Goal: Find contact information: Find contact information

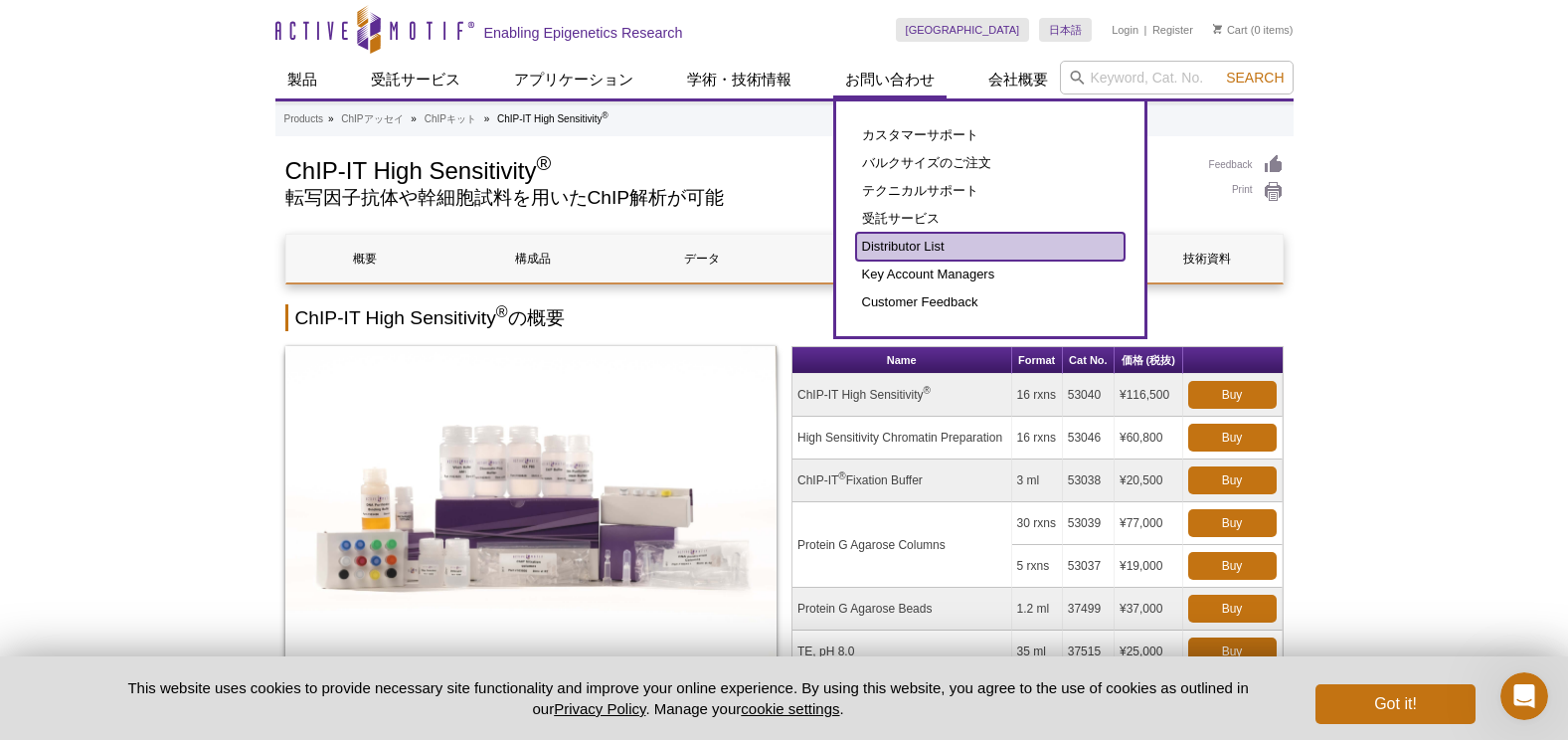
click at [908, 239] on link "Distributor List" at bounding box center [989, 246] width 268 height 28
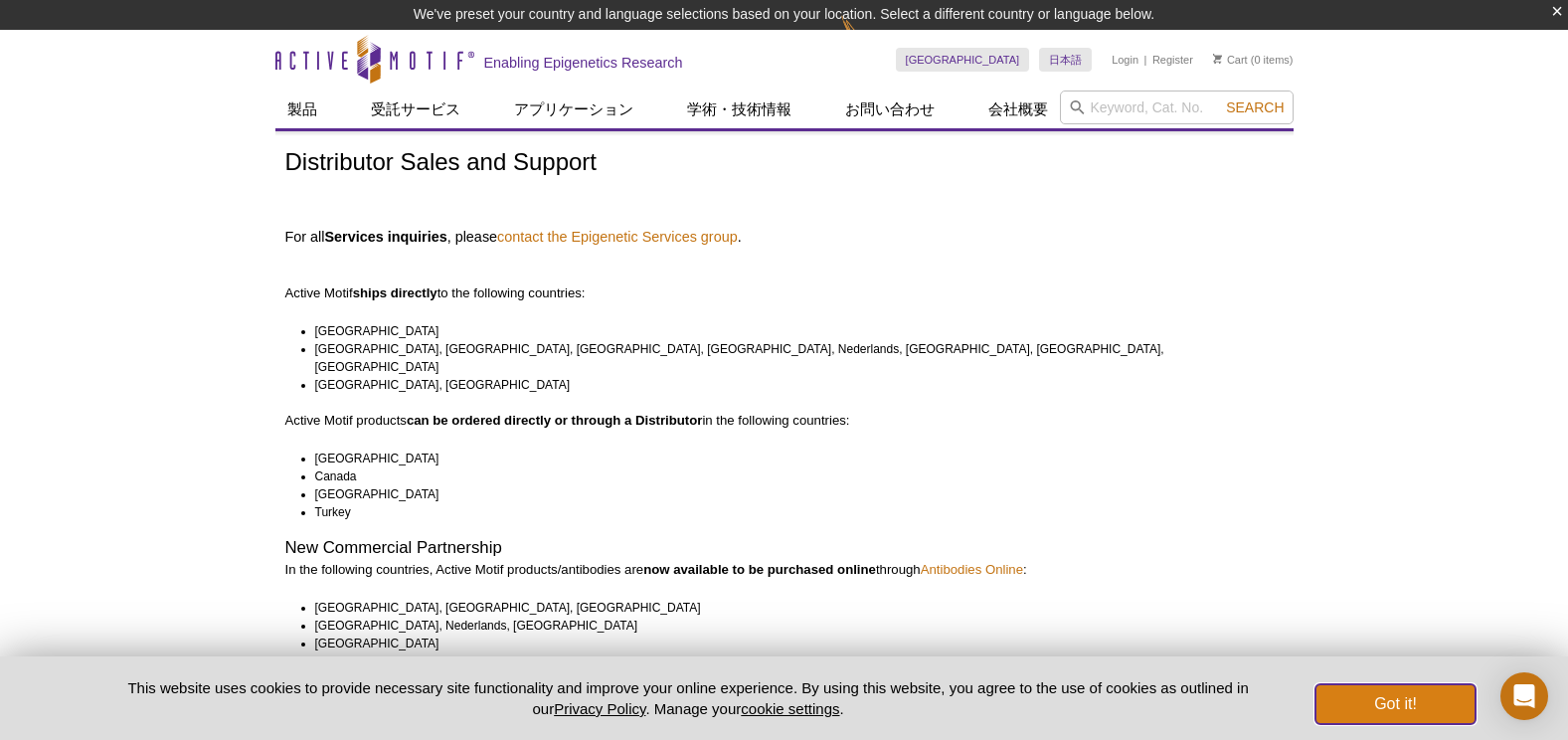
click at [1435, 711] on button "Got it!" at bounding box center [1395, 704] width 160 height 40
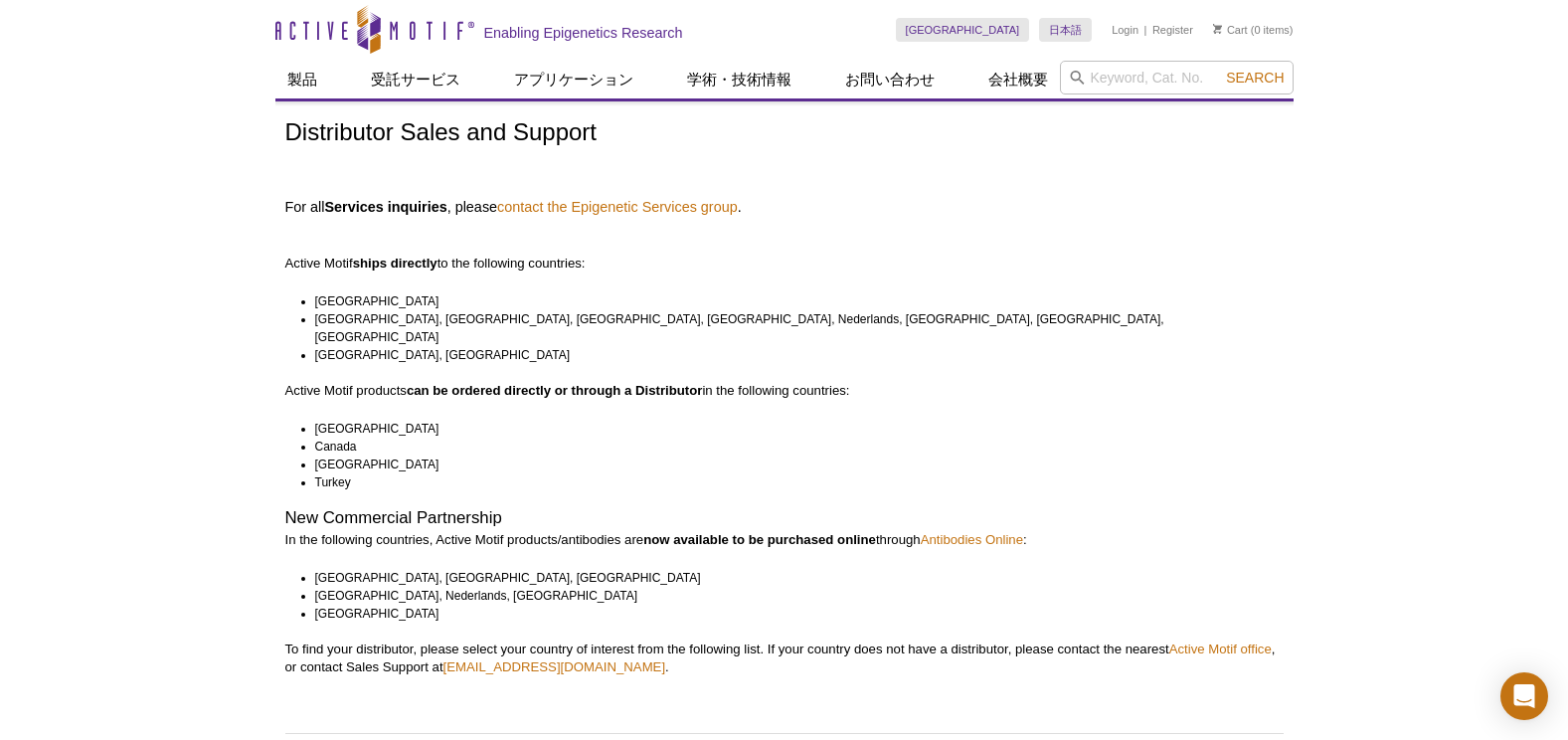
click at [371, 346] on li "China, Japan" at bounding box center [790, 355] width 951 height 18
click at [360, 346] on li "China, Japan" at bounding box center [790, 355] width 951 height 18
click at [523, 198] on link "contact the Epigenetic Services group" at bounding box center [617, 206] width 240 height 18
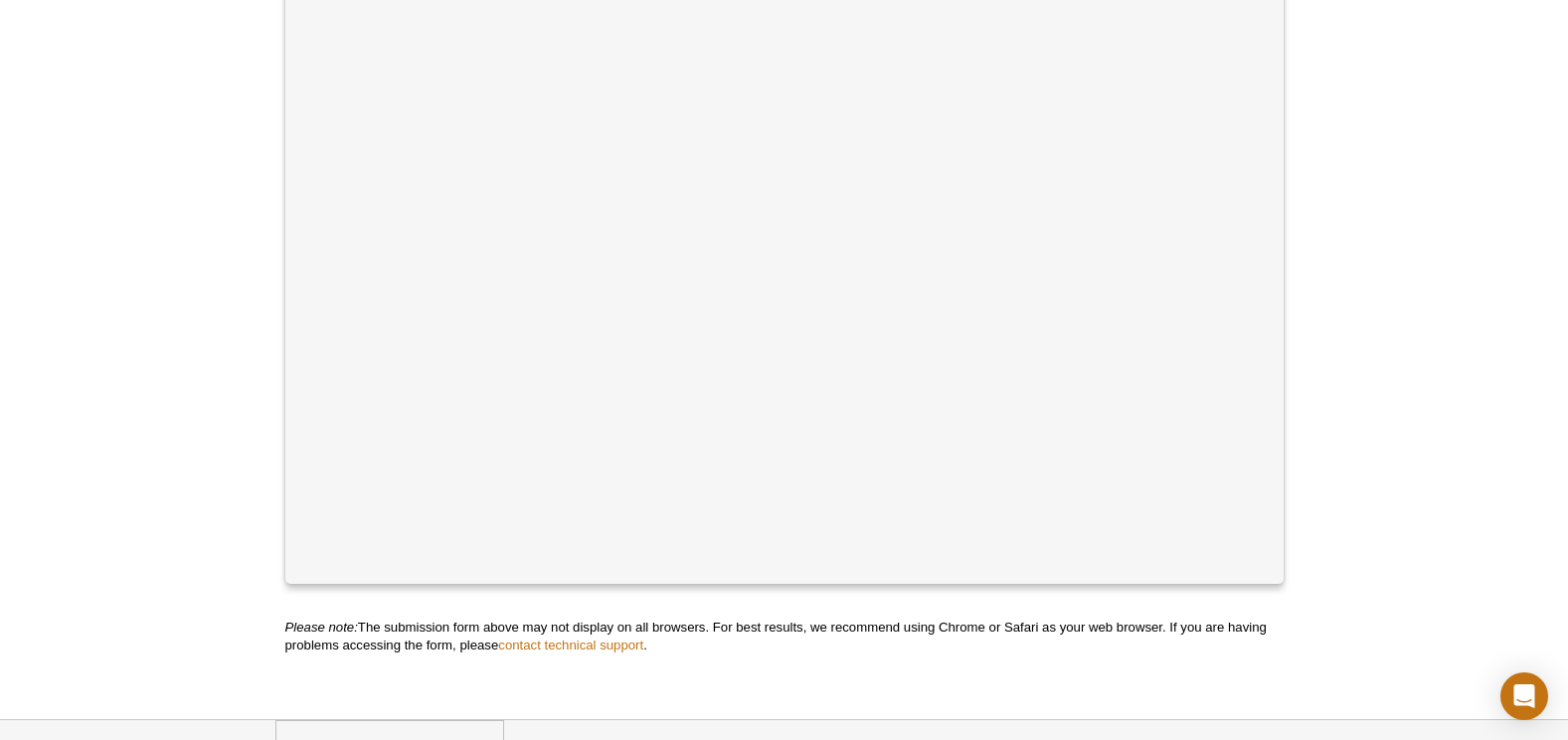
scroll to position [796, 0]
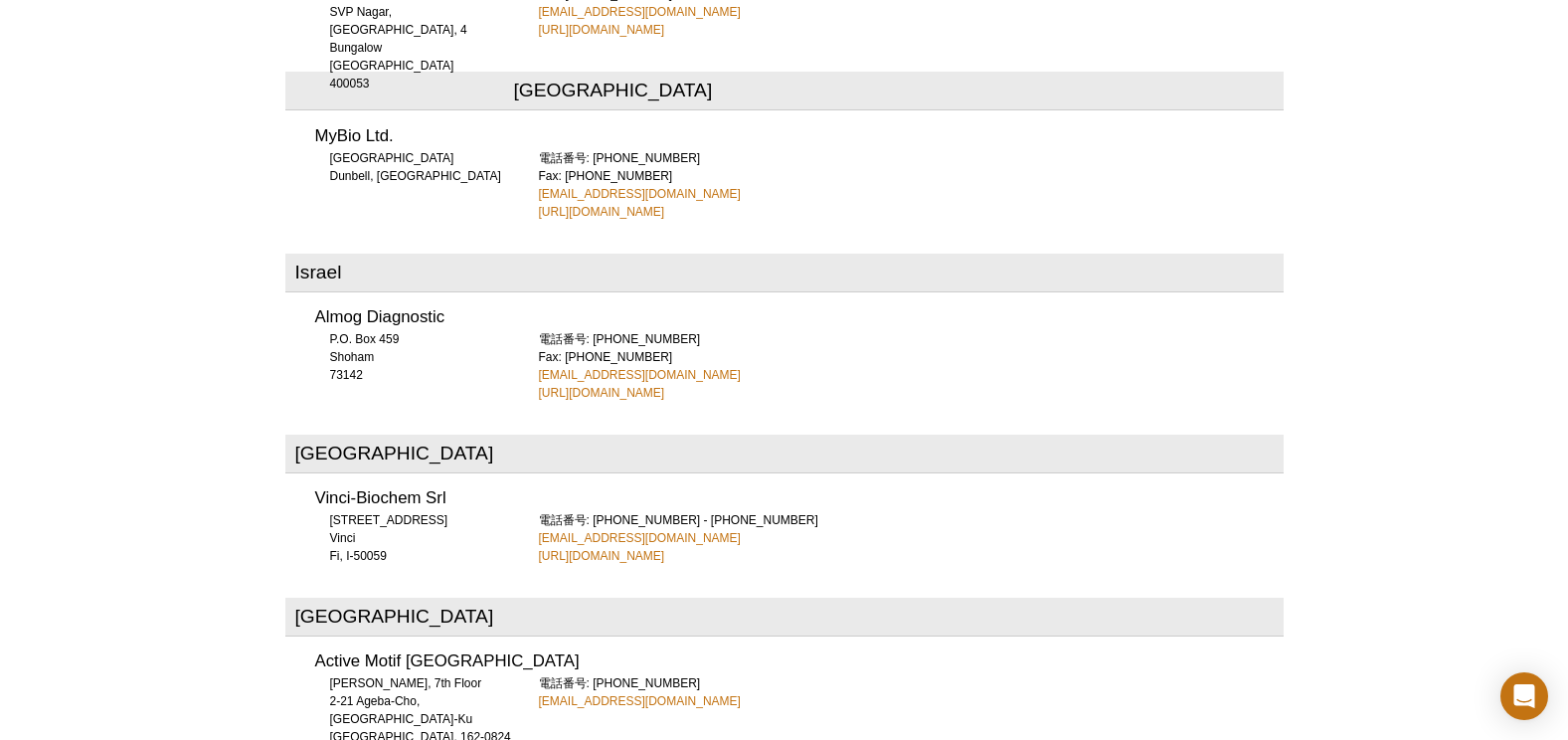
scroll to position [4445, 0]
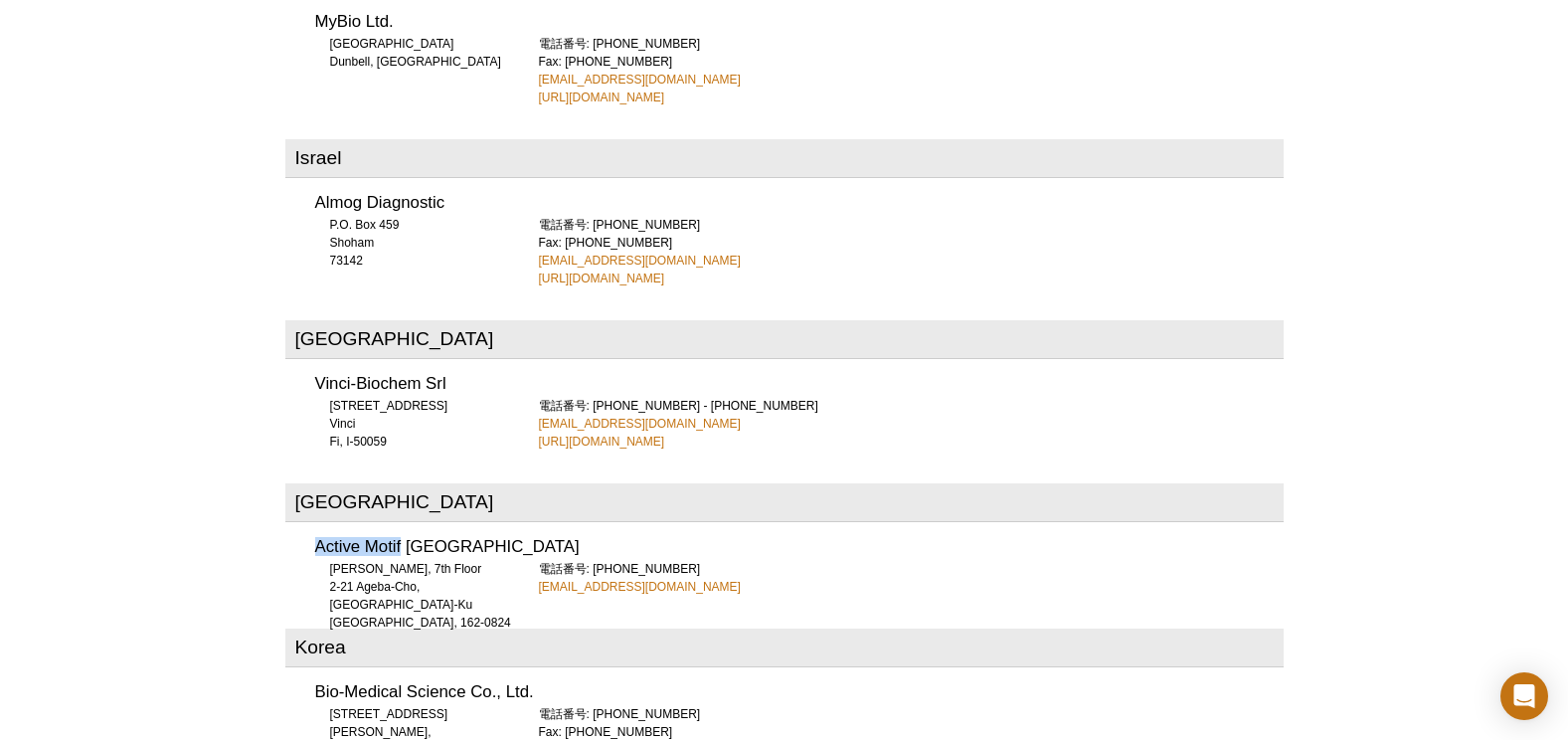
drag, startPoint x: 315, startPoint y: 456, endPoint x: 400, endPoint y: 458, distance: 85.0
click at [400, 539] on h3 "Active Motif Japan" at bounding box center [799, 547] width 969 height 17
copy h3 "Active Motif"
click at [169, 527] on div "Active Motif Logo Enabling Epigenetics Research 0 Search Skip to content Active…" at bounding box center [784, 72] width 1568 height 9035
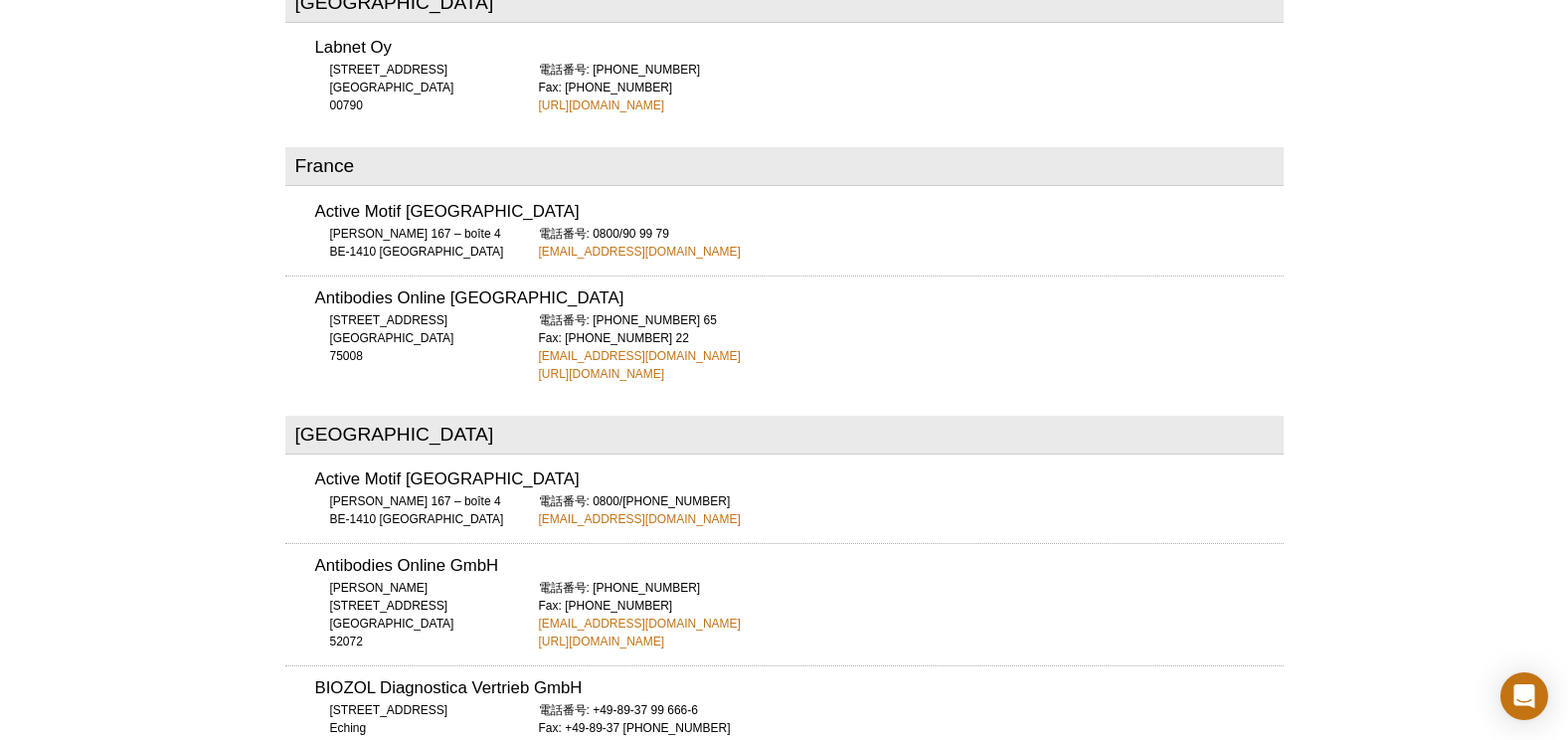
scroll to position [1959, 0]
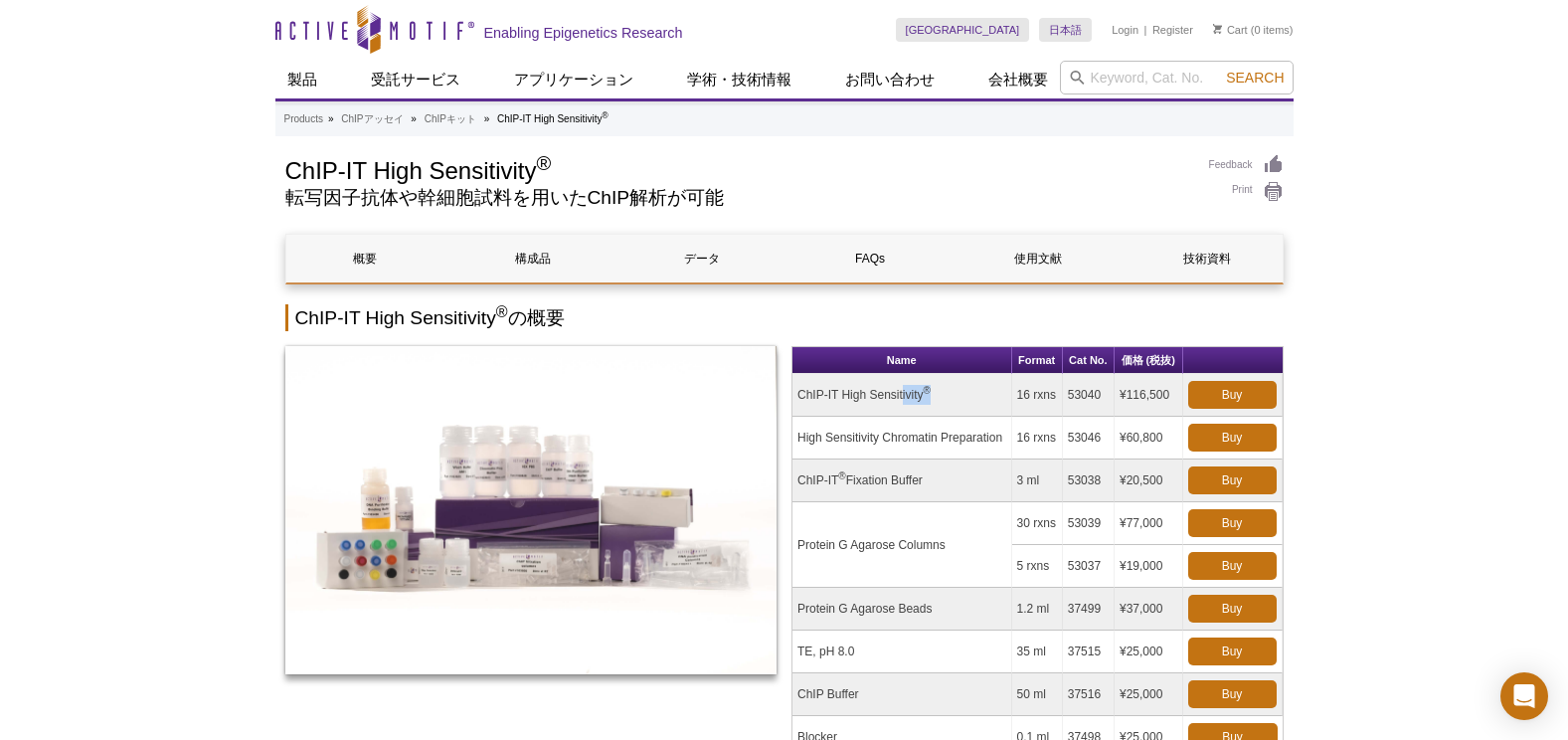
drag, startPoint x: 792, startPoint y: 395, endPoint x: 958, endPoint y: 398, distance: 166.0
click at [958, 398] on table "Name Format Cat No. 価格 (税抜) ChIP-IT High Sensitivity ® 16 rxns 53040 ¥116,500 B…" at bounding box center [1038, 553] width 493 height 414
copy td "ChIP-IT High Sensitivity ®"
